Goal: Task Accomplishment & Management: Complete application form

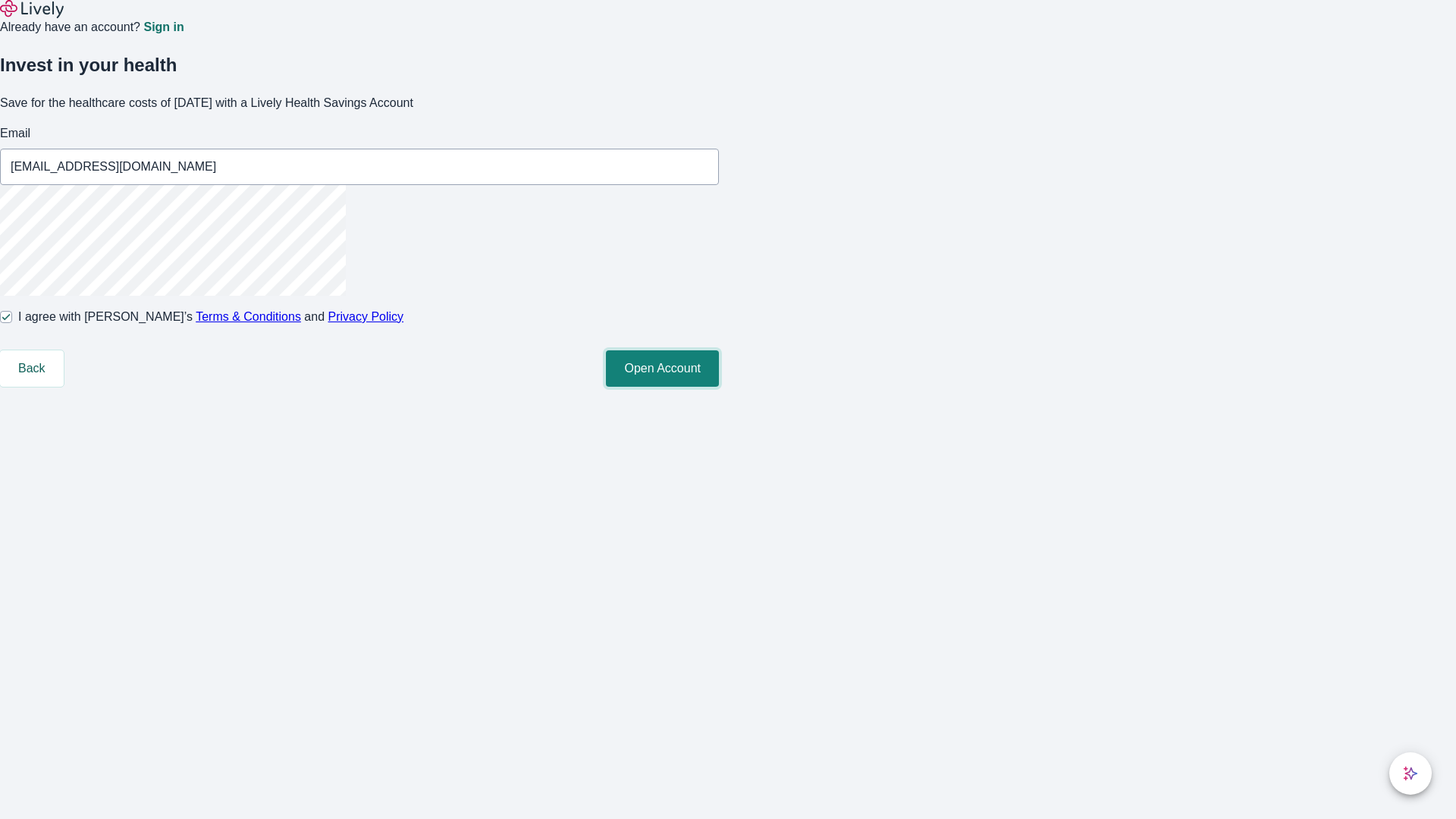
click at [719, 387] on button "Open Account" at bounding box center [663, 369] width 113 height 36
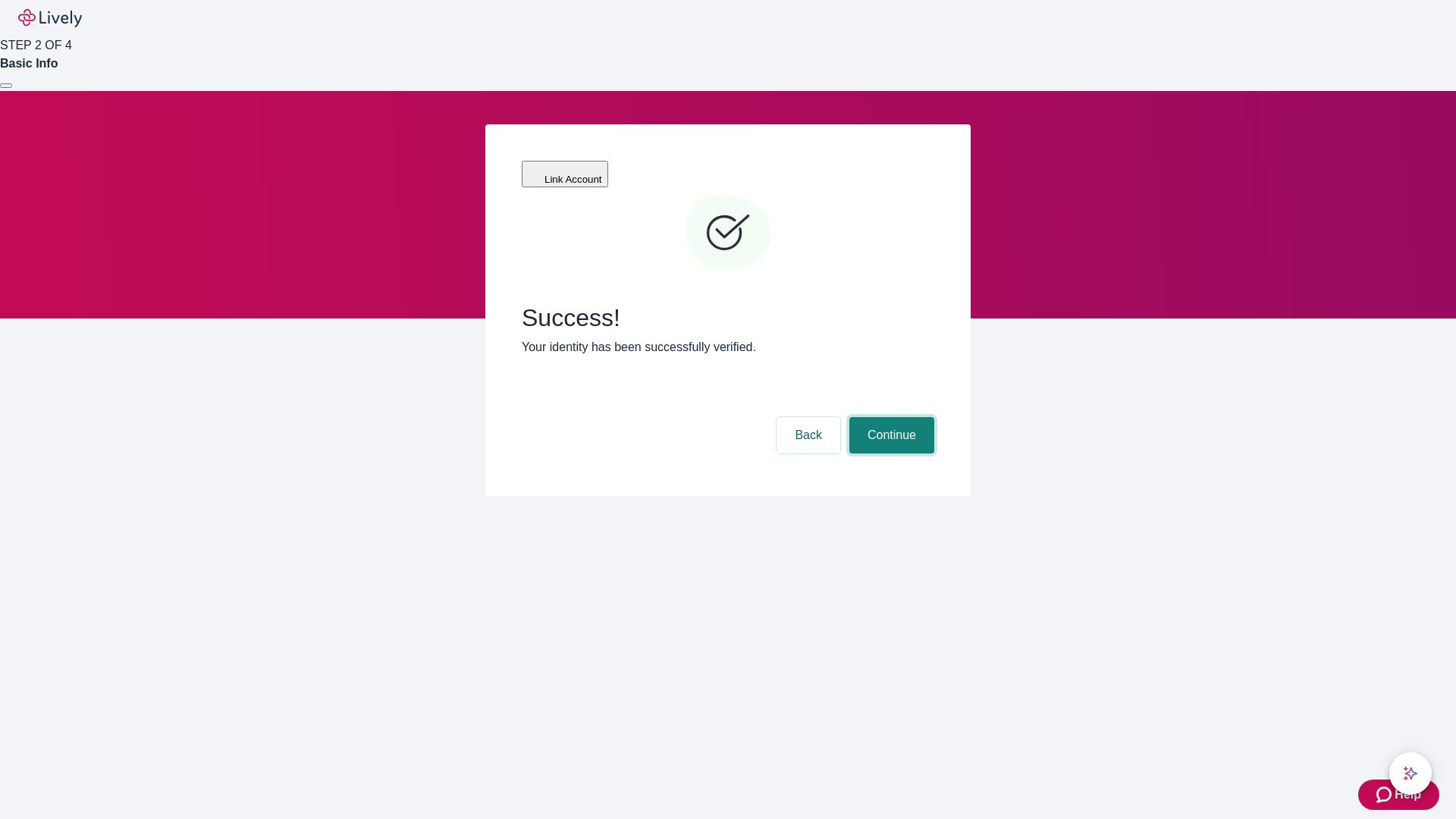
click at [890, 417] on button "Continue" at bounding box center [892, 435] width 85 height 36
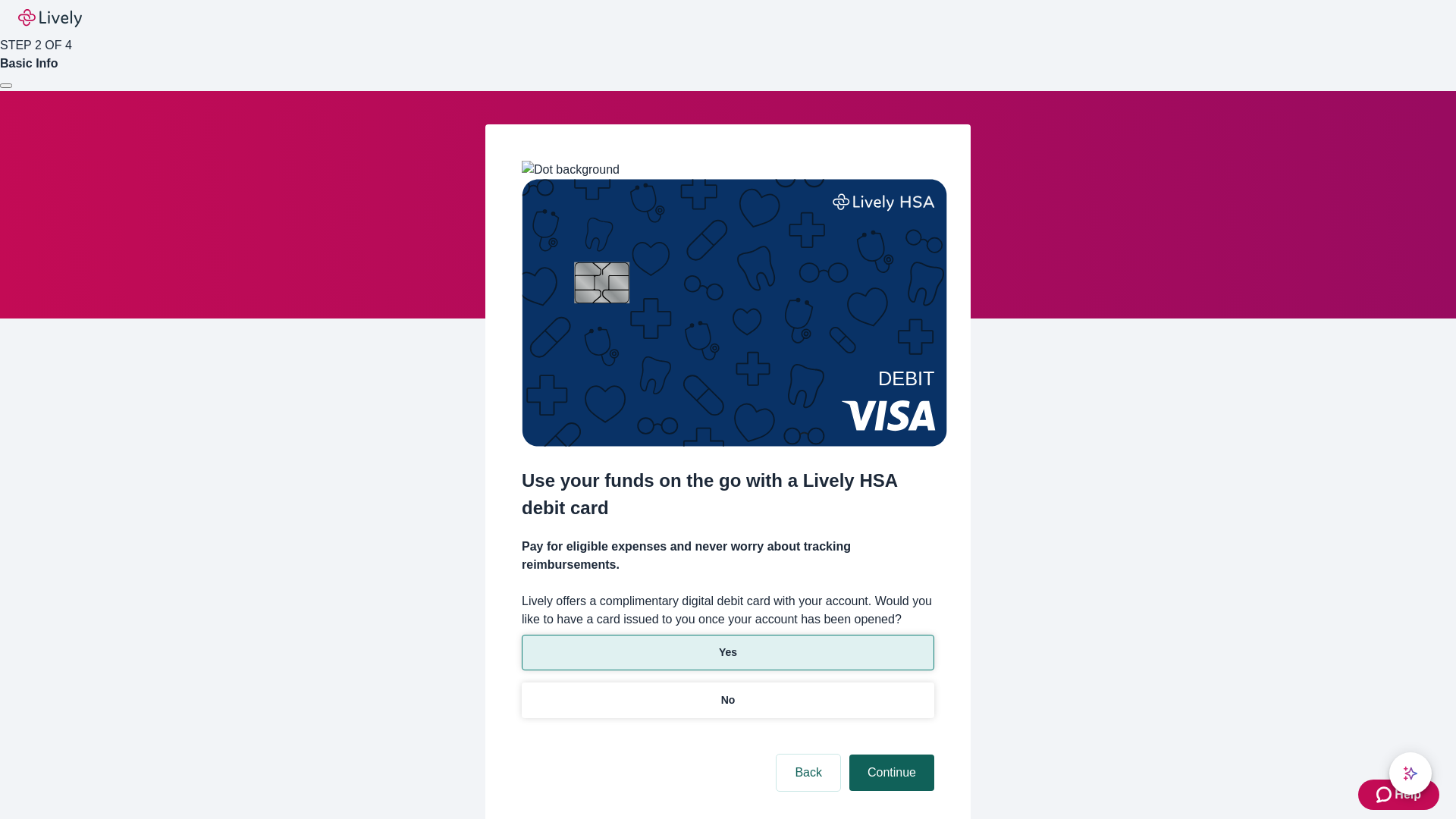
click at [727, 645] on p "Yes" at bounding box center [728, 653] width 18 height 16
click at [890, 755] on button "Continue" at bounding box center [892, 773] width 85 height 36
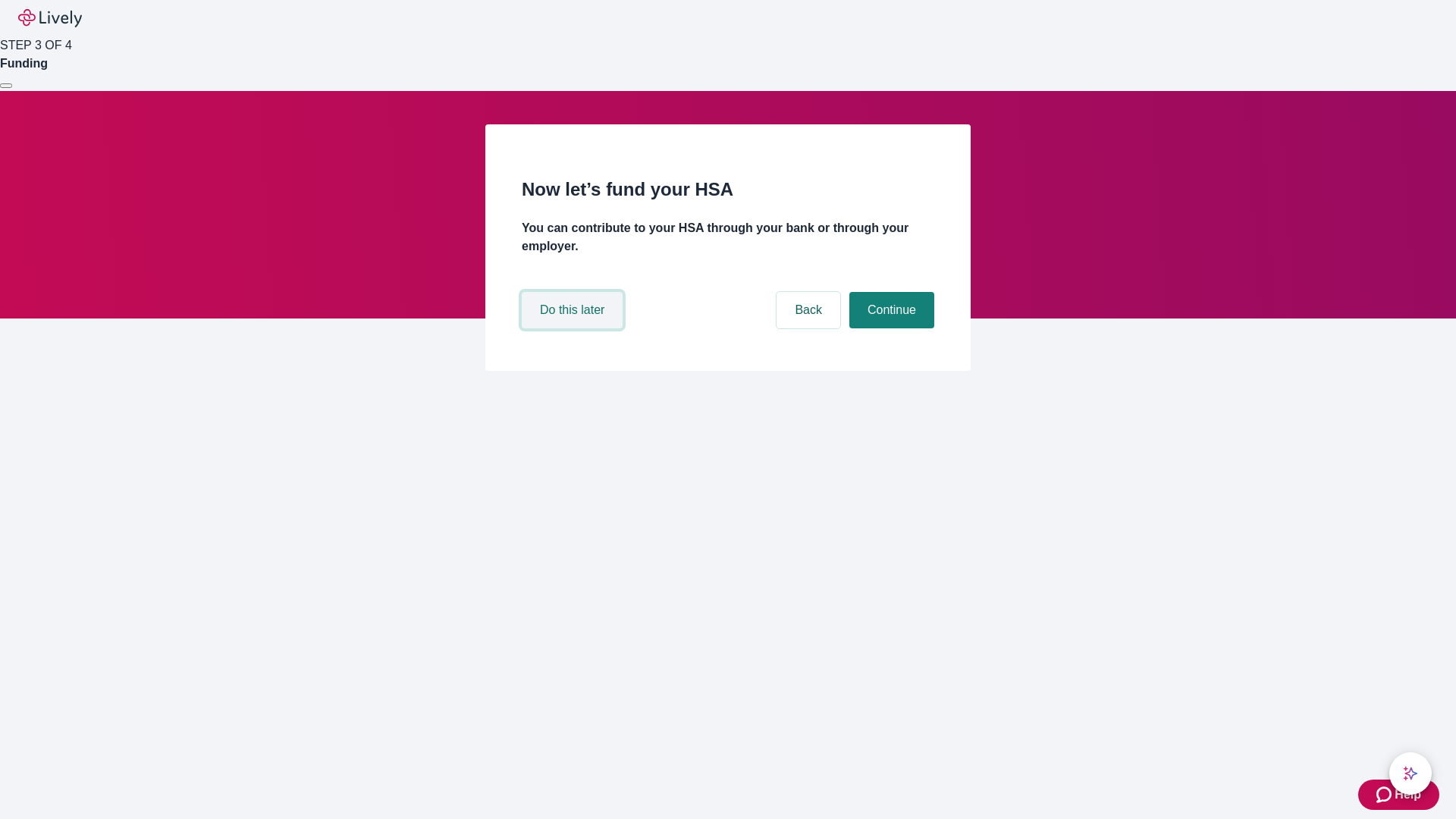
click at [574, 329] on button "Do this later" at bounding box center [572, 311] width 101 height 36
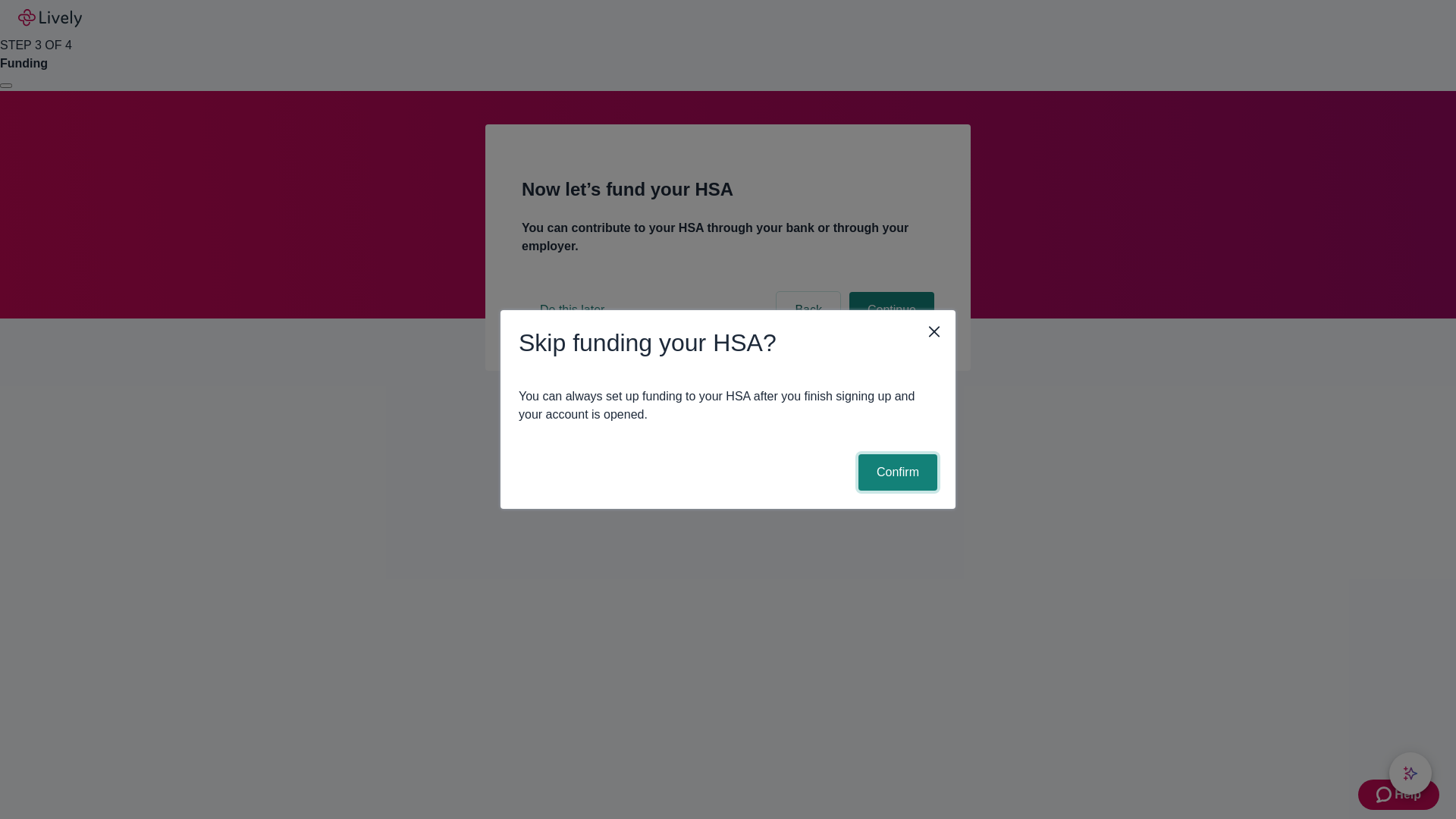
click at [896, 472] on button "Confirm" at bounding box center [898, 472] width 79 height 36
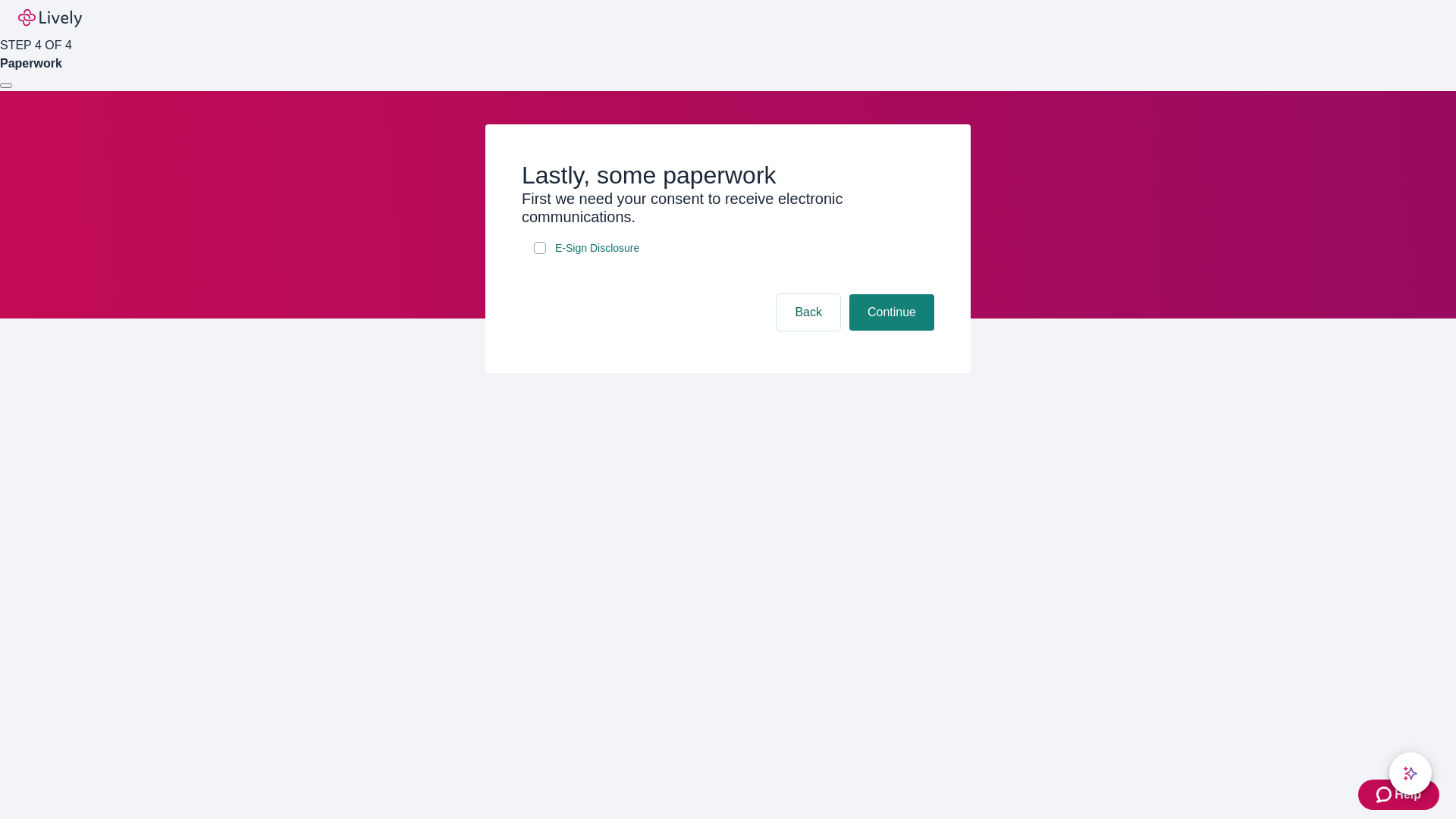
click at [540, 254] on input "E-Sign Disclosure" at bounding box center [539, 248] width 12 height 12
checkbox input "true"
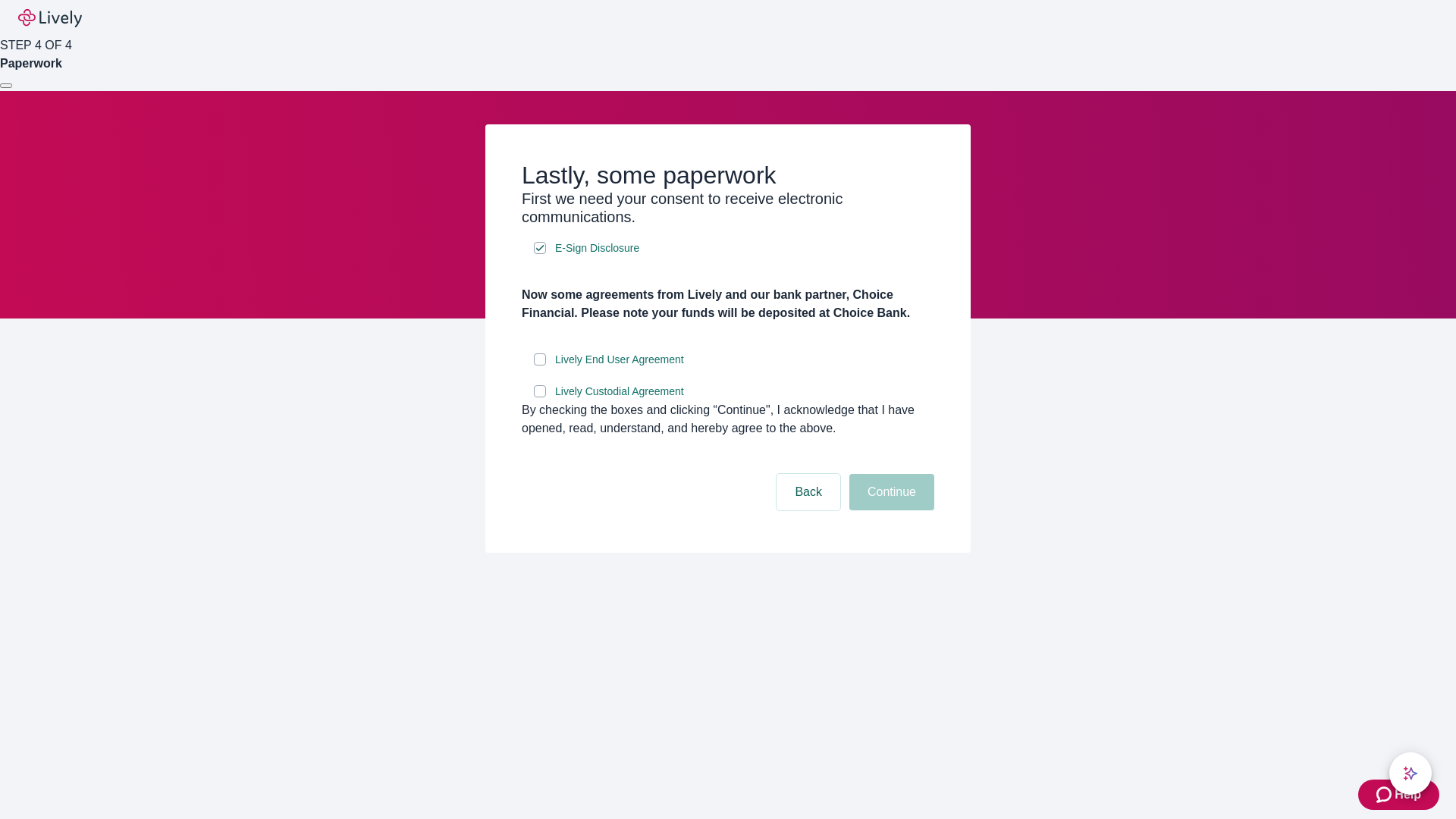
click at [540, 366] on input "Lively End User Agreement" at bounding box center [539, 359] width 12 height 12
checkbox input "true"
click at [540, 398] on input "Lively Custodial Agreement" at bounding box center [539, 390] width 12 height 12
checkbox input "true"
click at [890, 510] on button "Continue" at bounding box center [892, 492] width 85 height 36
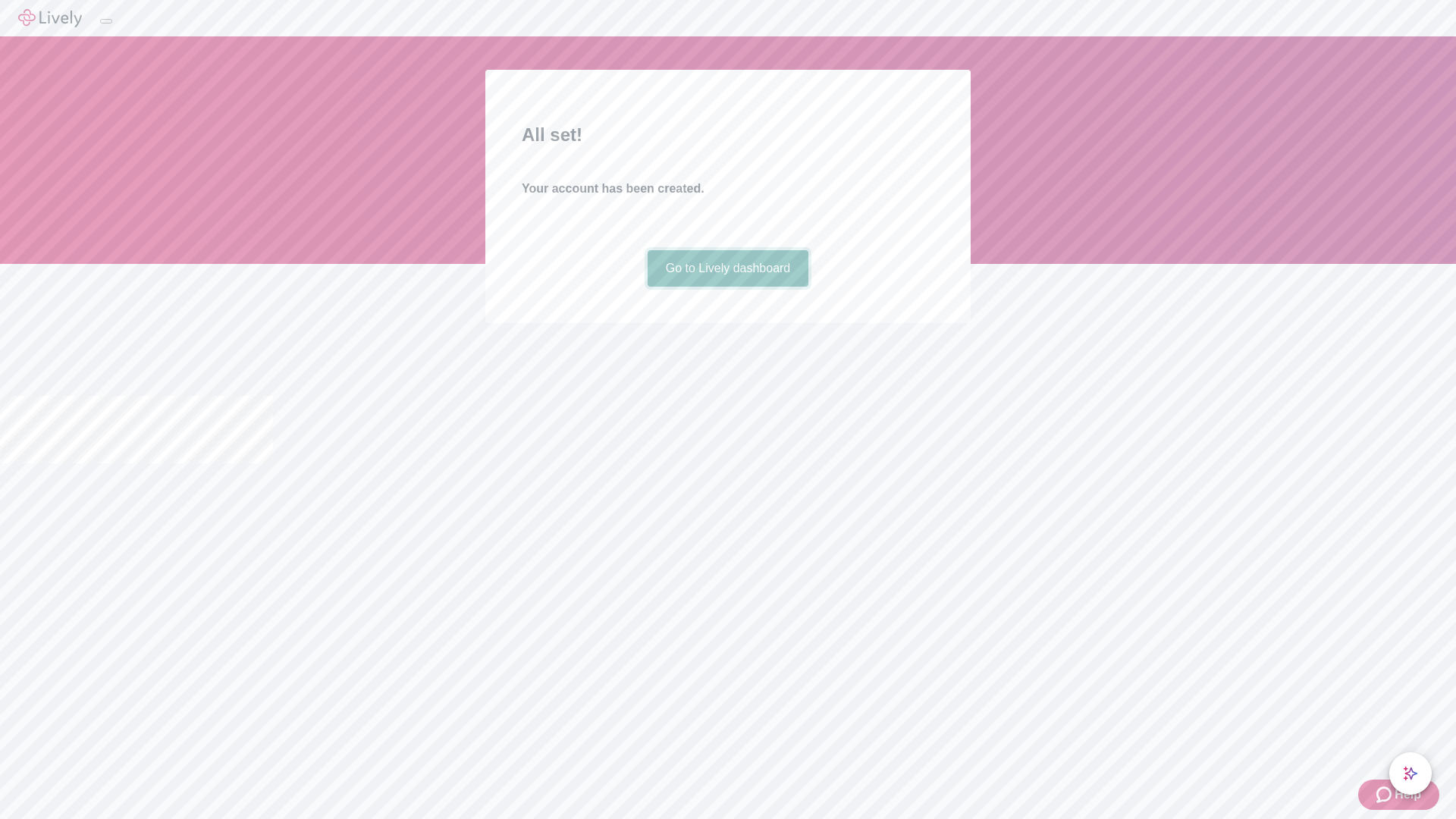
click at [727, 287] on link "Go to Lively dashboard" at bounding box center [728, 269] width 162 height 36
